Goal: Transaction & Acquisition: Purchase product/service

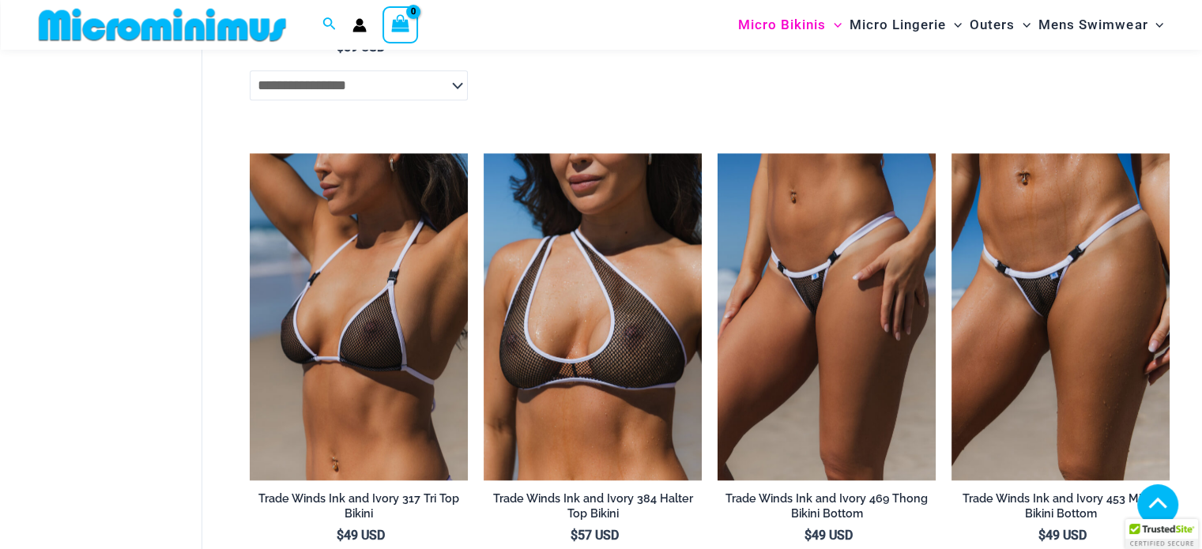
scroll to position [1383, 0]
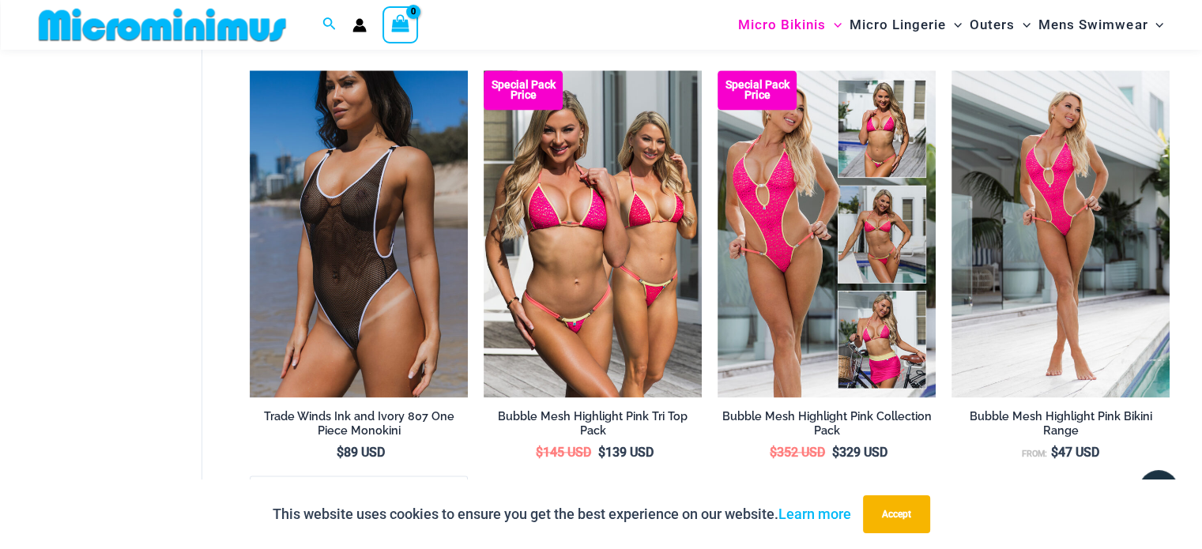
scroll to position [2026, 0]
